Goal: Task Accomplishment & Management: Manage account settings

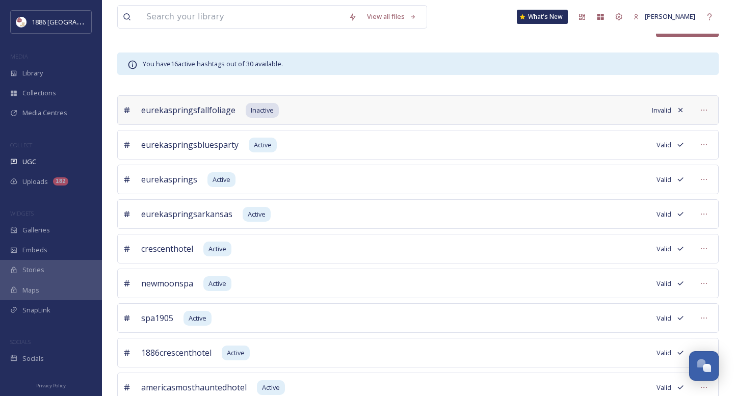
scroll to position [112, 0]
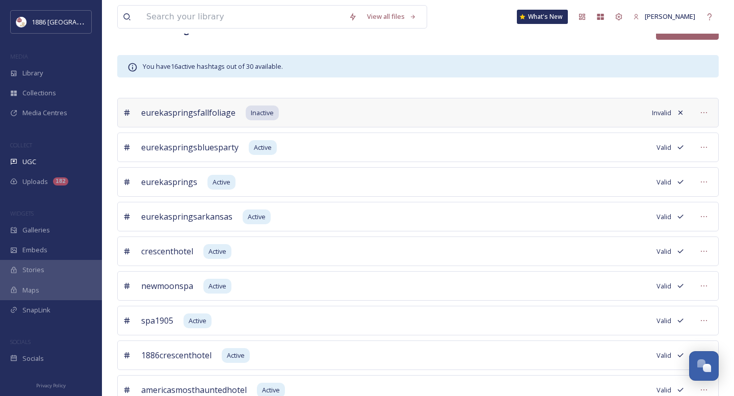
click at [663, 112] on span "Invalid" at bounding box center [661, 113] width 19 height 10
click at [702, 112] on icon at bounding box center [704, 113] width 8 height 8
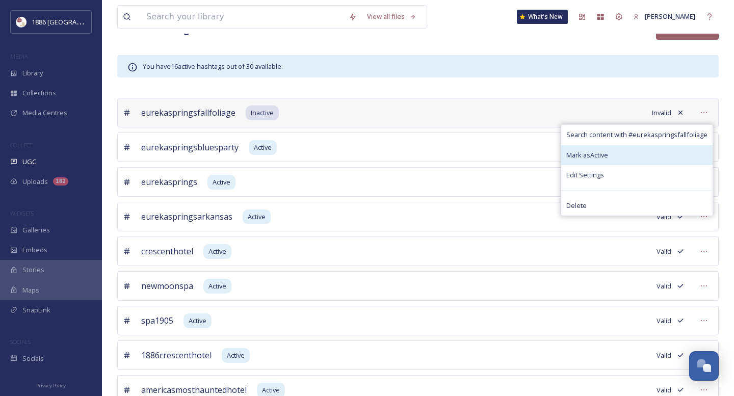
click at [655, 151] on div "Mark as Active" at bounding box center [636, 155] width 151 height 20
click at [583, 159] on div "Mark as Active" at bounding box center [636, 155] width 151 height 20
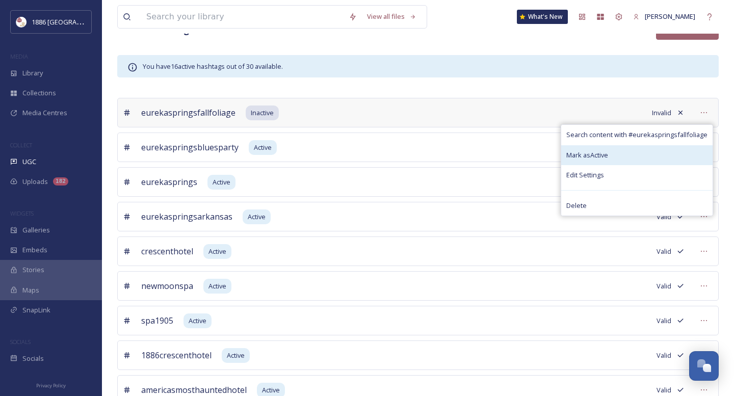
click at [583, 159] on div "Mark as Active" at bounding box center [636, 155] width 151 height 20
click at [420, 136] on div "eurekaspringsbluesparty Active Valid" at bounding box center [418, 148] width 602 height 30
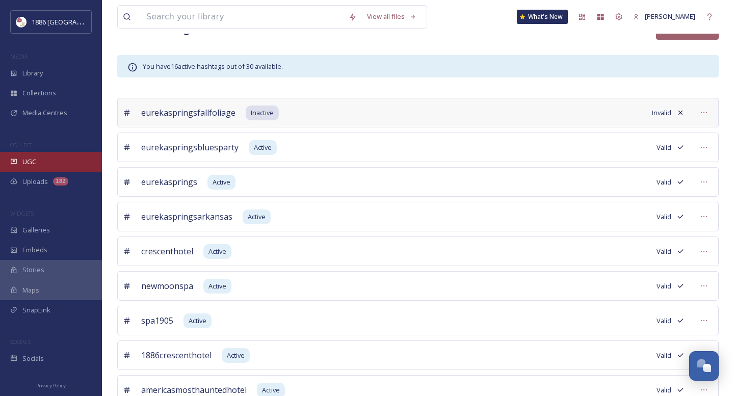
click at [48, 162] on div "UGC" at bounding box center [51, 162] width 102 height 20
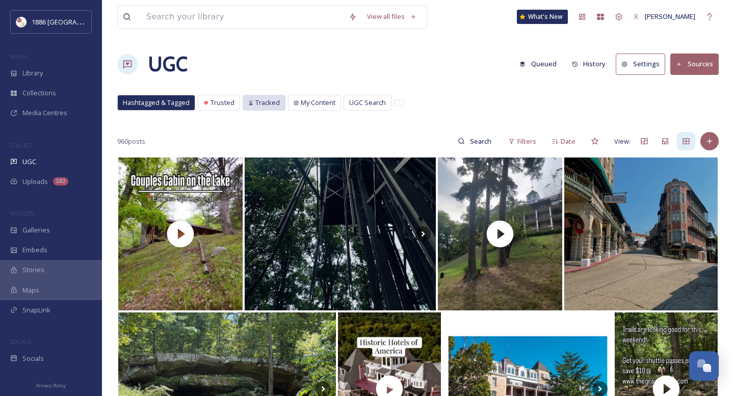
click at [264, 105] on span "Tracked" at bounding box center [267, 103] width 24 height 10
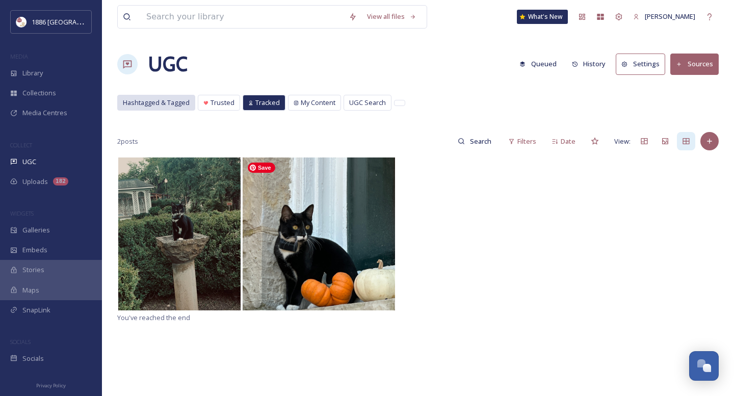
click at [150, 104] on span "Hashtagged & Tagged" at bounding box center [156, 103] width 67 height 10
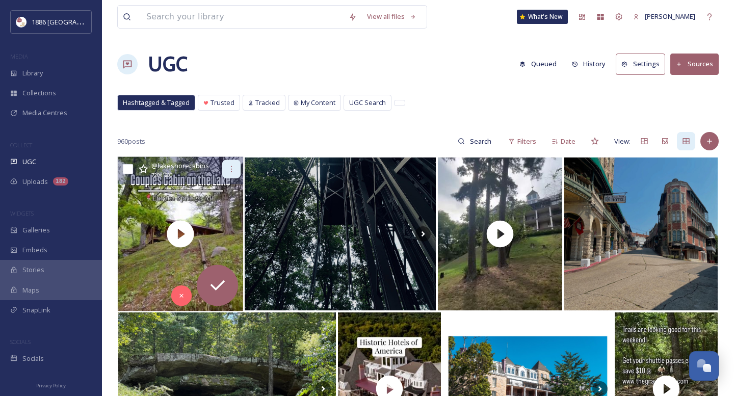
click at [234, 169] on icon at bounding box center [231, 169] width 8 height 8
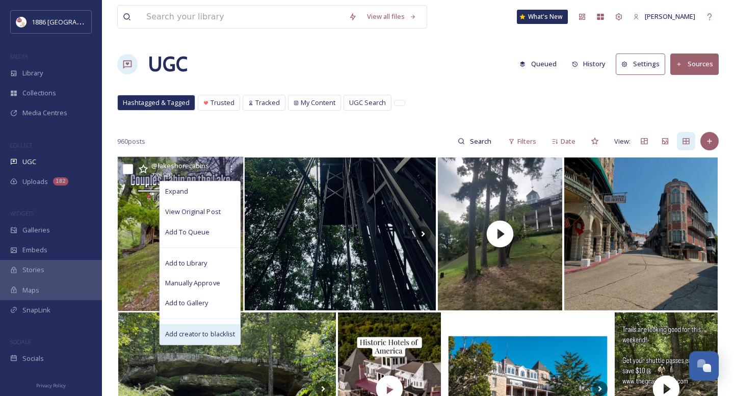
click at [214, 330] on span "Add creator to blacklist" at bounding box center [200, 334] width 70 height 10
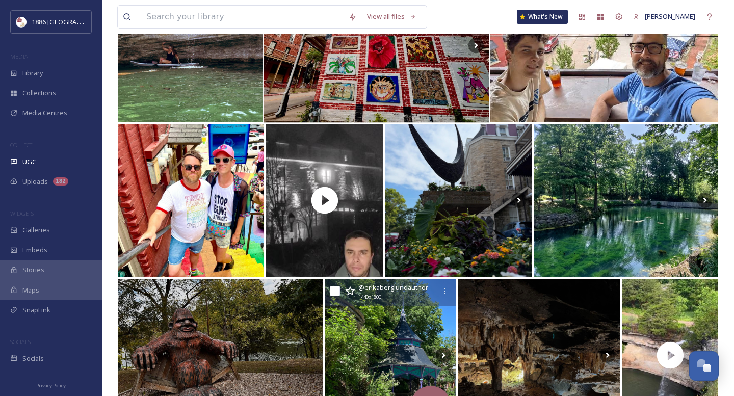
scroll to position [1895, 0]
